Goal: Information Seeking & Learning: Understand process/instructions

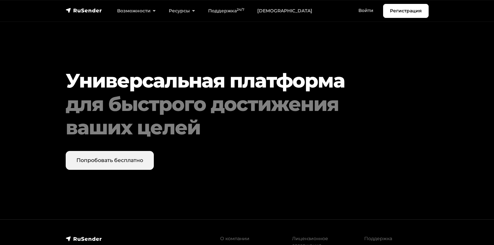
scroll to position [3349, 0]
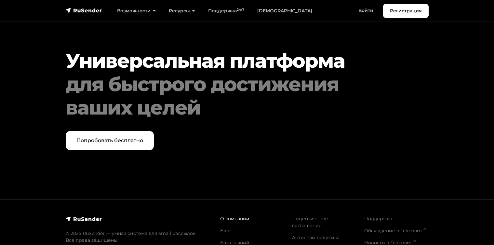
click at [225, 218] on link "О компании" at bounding box center [234, 219] width 29 height 6
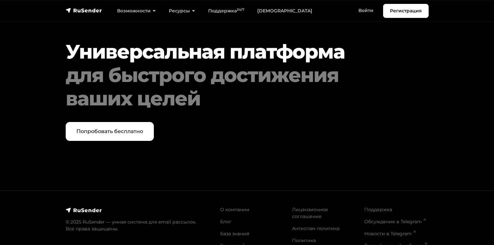
scroll to position [655, 0]
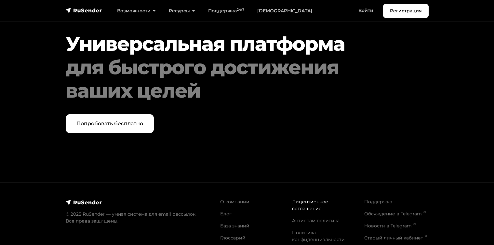
click at [301, 204] on link "Лицензионное соглашение" at bounding box center [310, 205] width 36 height 13
